Goal: Task Accomplishment & Management: Complete application form

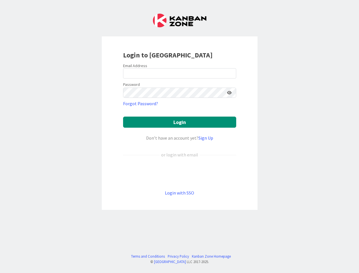
click at [179, 136] on div "Don’t have an account yet? Sign Up" at bounding box center [179, 137] width 113 height 7
click at [229, 93] on icon at bounding box center [229, 93] width 5 height 4
click at [180, 122] on button "Login" at bounding box center [179, 122] width 113 height 11
